Goal: Find specific page/section: Find specific page/section

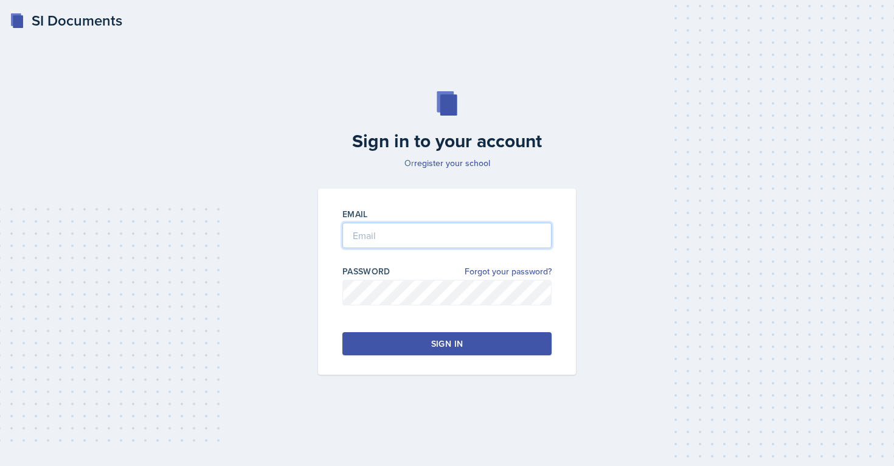
type input "[EMAIL_ADDRESS][PERSON_NAME][DOMAIN_NAME]"
click at [424, 350] on button "Sign in" at bounding box center [446, 343] width 209 height 23
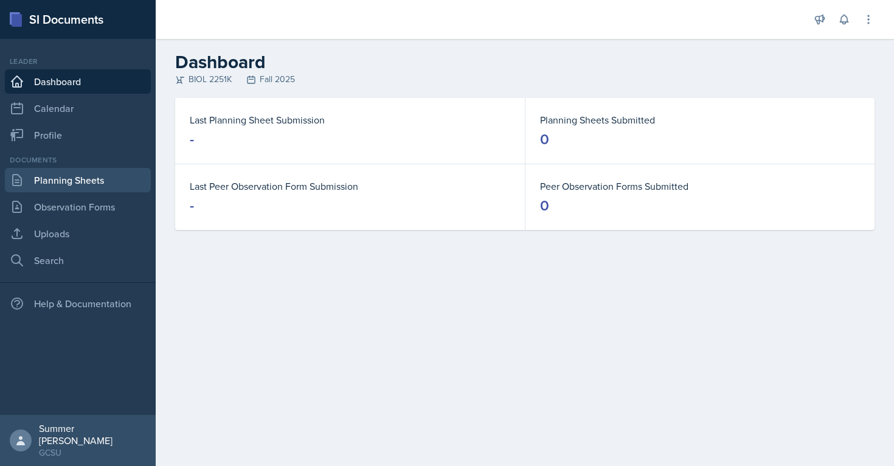
click at [88, 180] on link "Planning Sheets" at bounding box center [78, 180] width 146 height 24
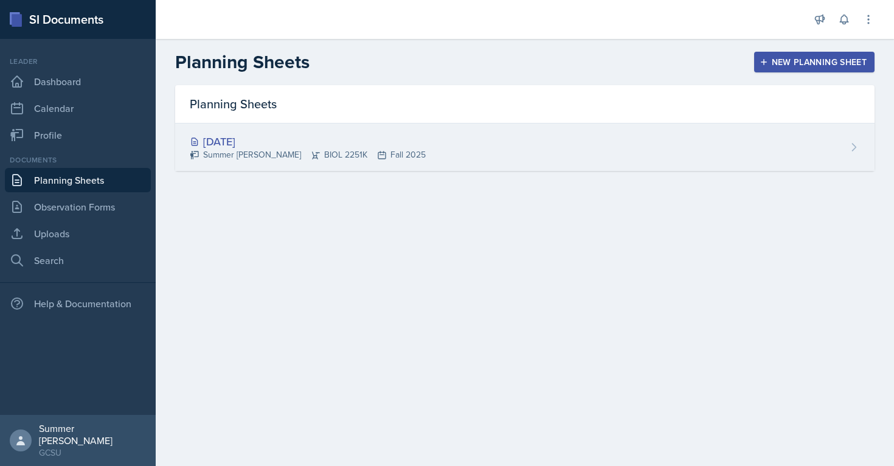
click at [278, 131] on div "[DATE] Summer [PERSON_NAME] BIOL 2251K Fall 2025" at bounding box center [524, 146] width 699 height 47
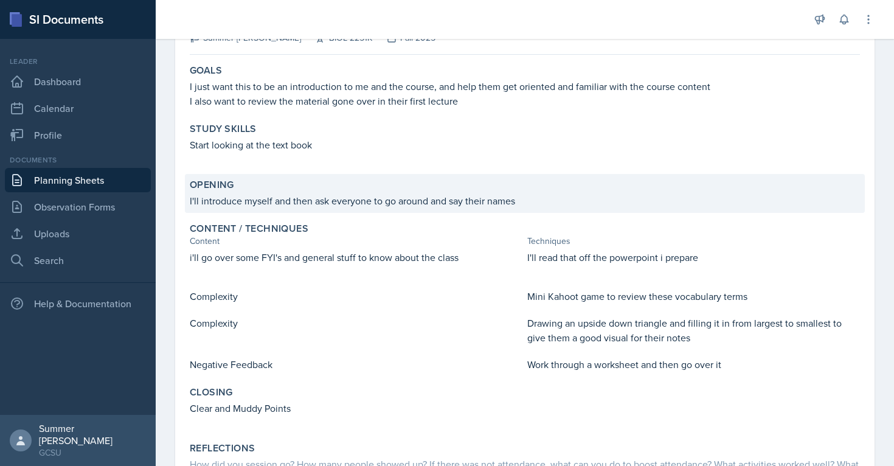
scroll to position [95, 0]
